Goal: Entertainment & Leisure: Browse casually

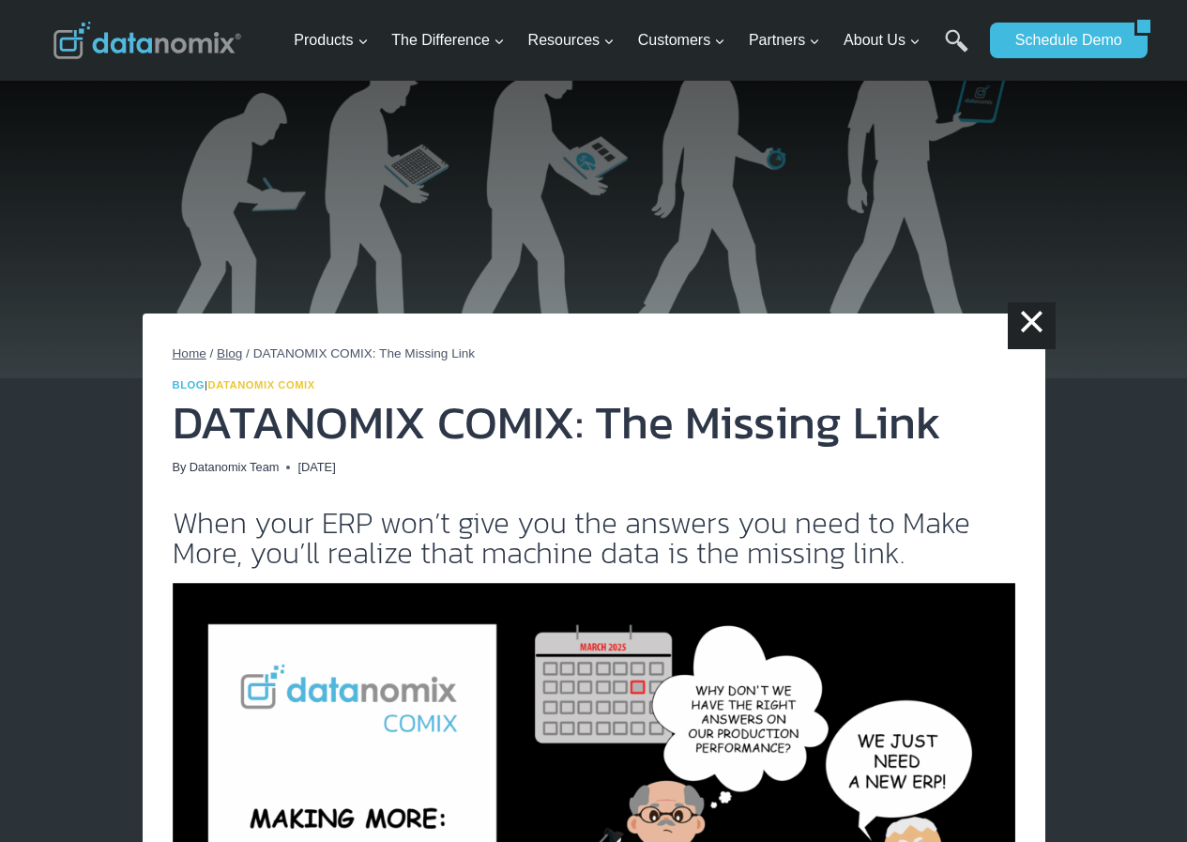
click at [221, 379] on link "Datanomix Comix" at bounding box center [261, 384] width 107 height 11
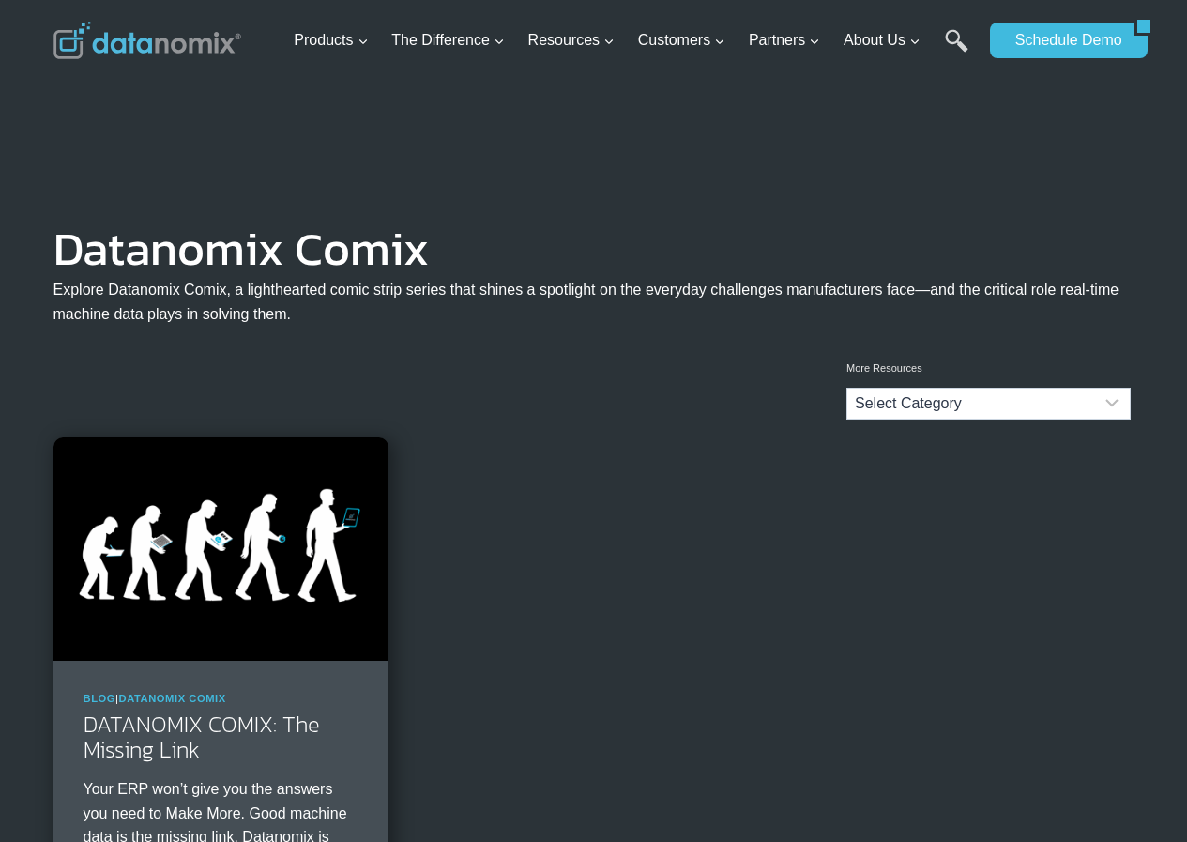
click at [119, 464] on img at bounding box center [220, 548] width 335 height 223
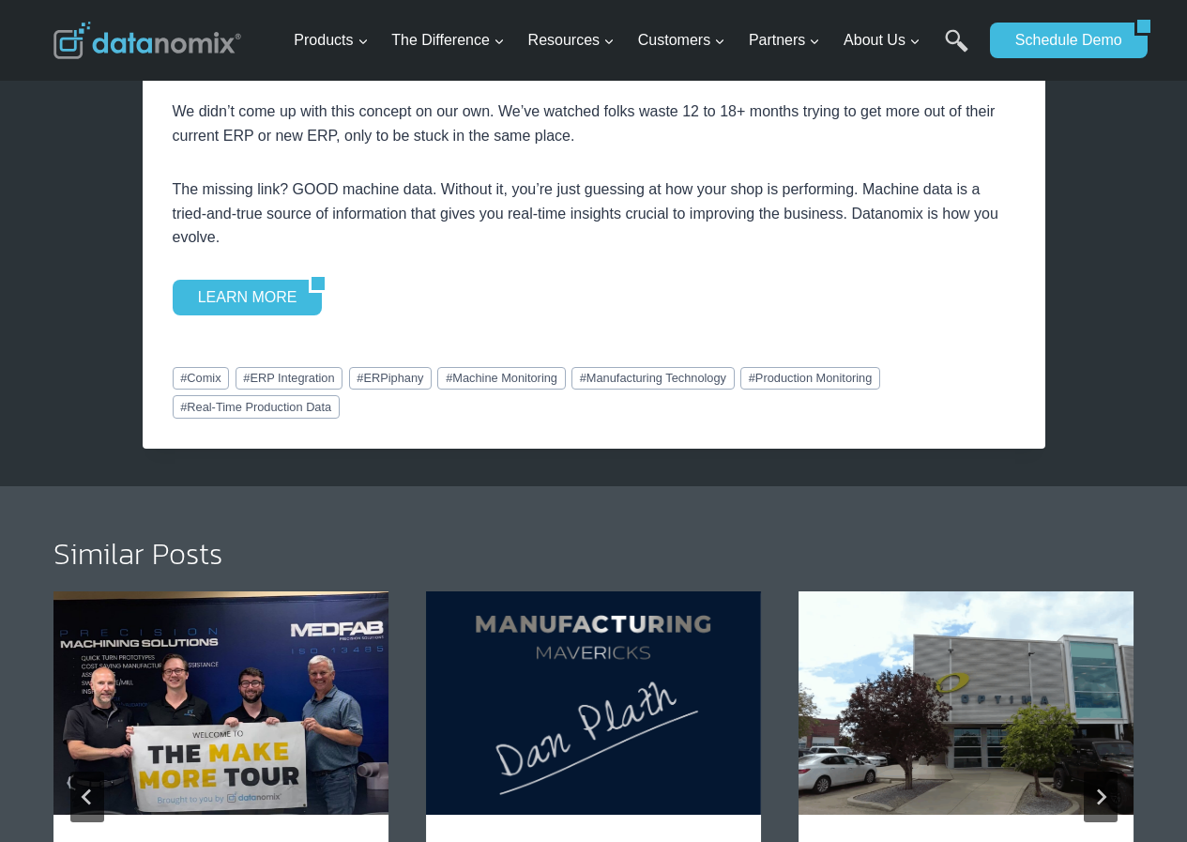
scroll to position [2620, 0]
